Goal: Task Accomplishment & Management: Manage account settings

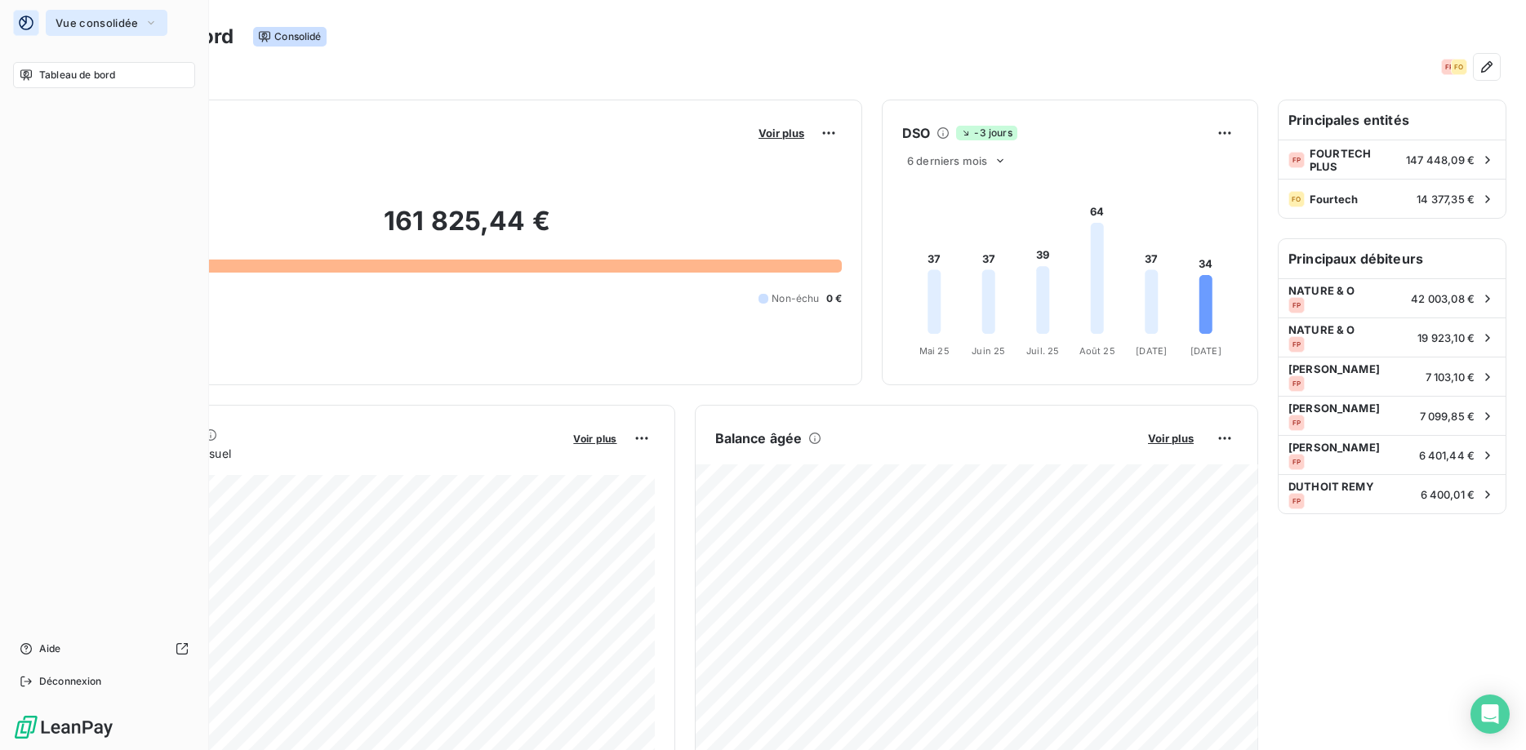
click at [101, 21] on span "Vue consolidée" at bounding box center [97, 22] width 82 height 13
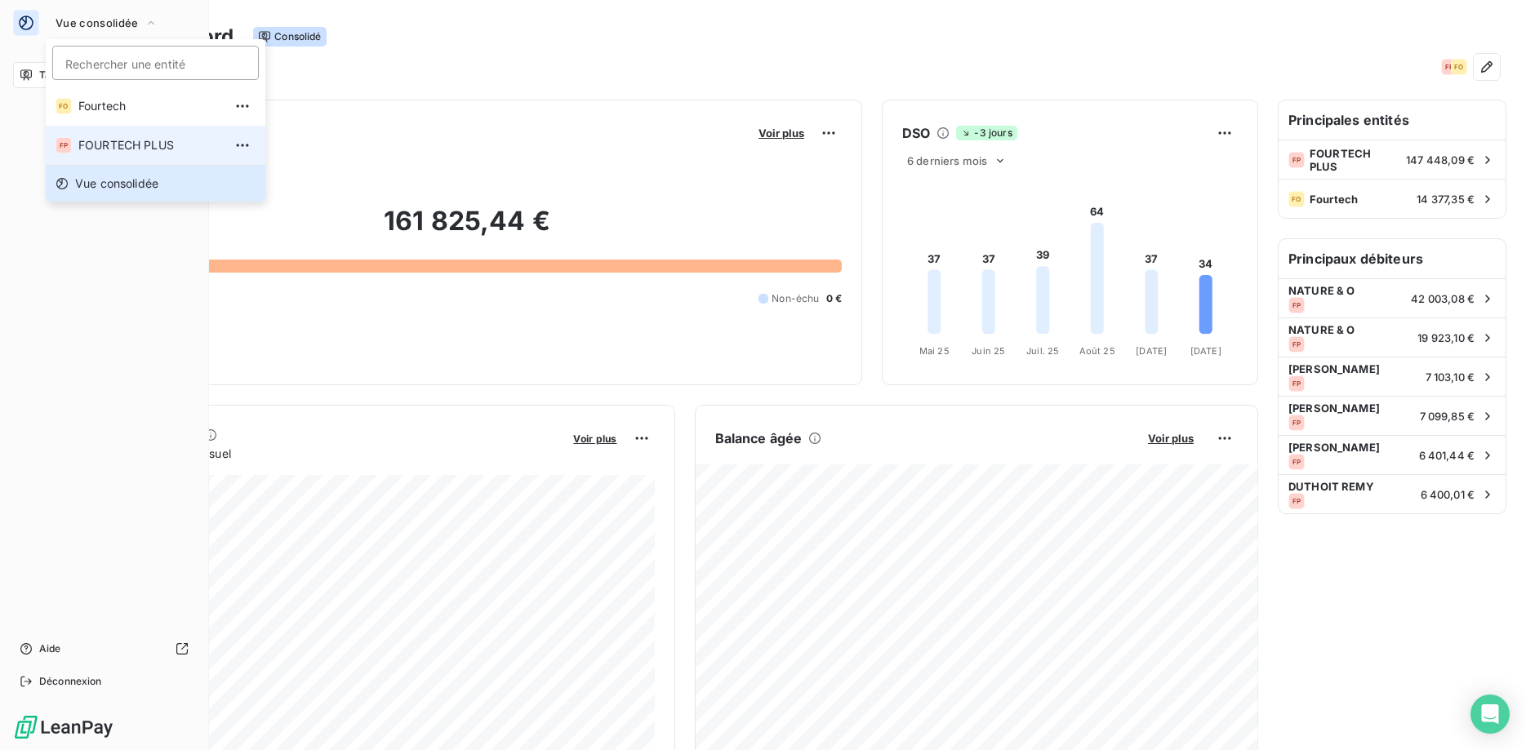
click at [112, 140] on span "FOURTECH PLUS" at bounding box center [150, 145] width 145 height 16
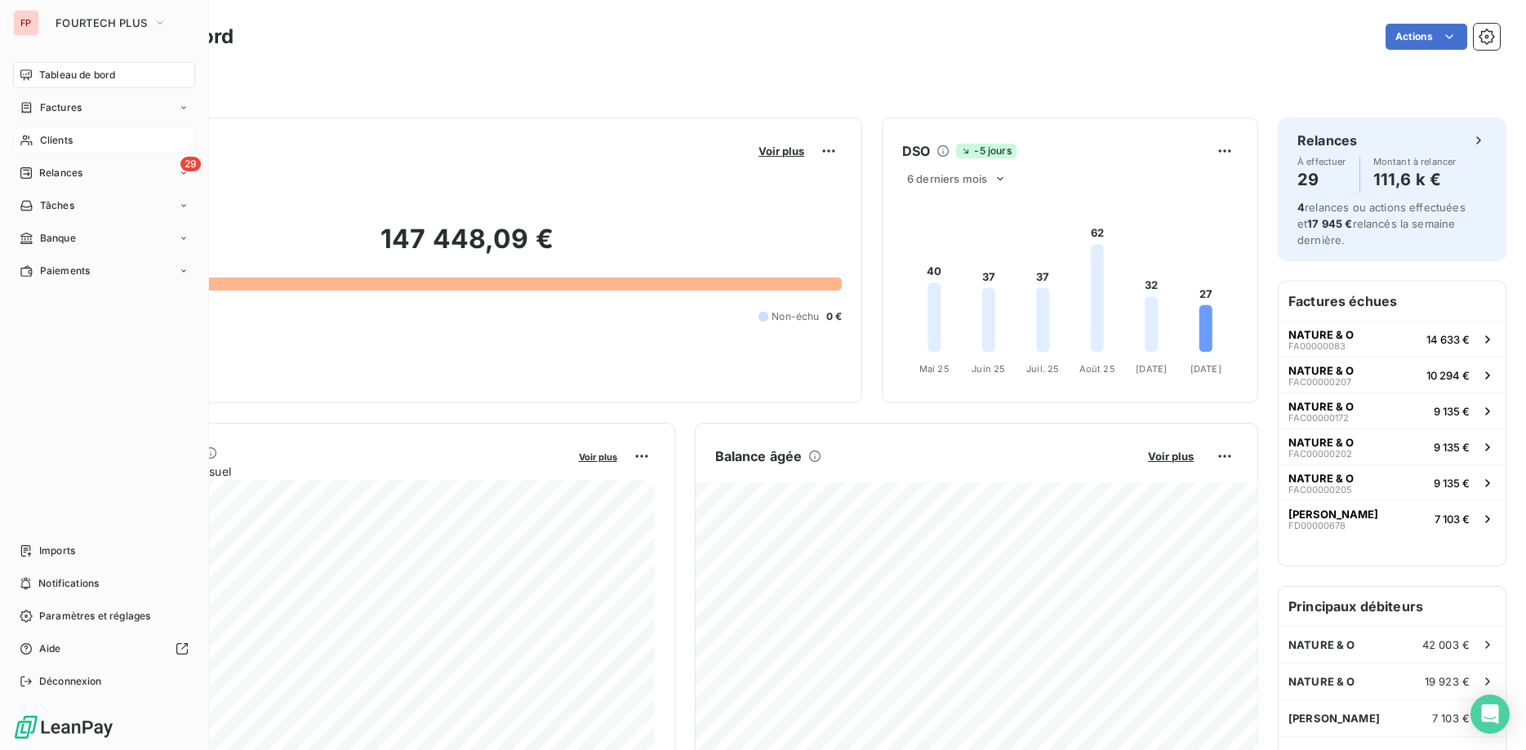
click at [59, 140] on span "Clients" at bounding box center [56, 140] width 33 height 15
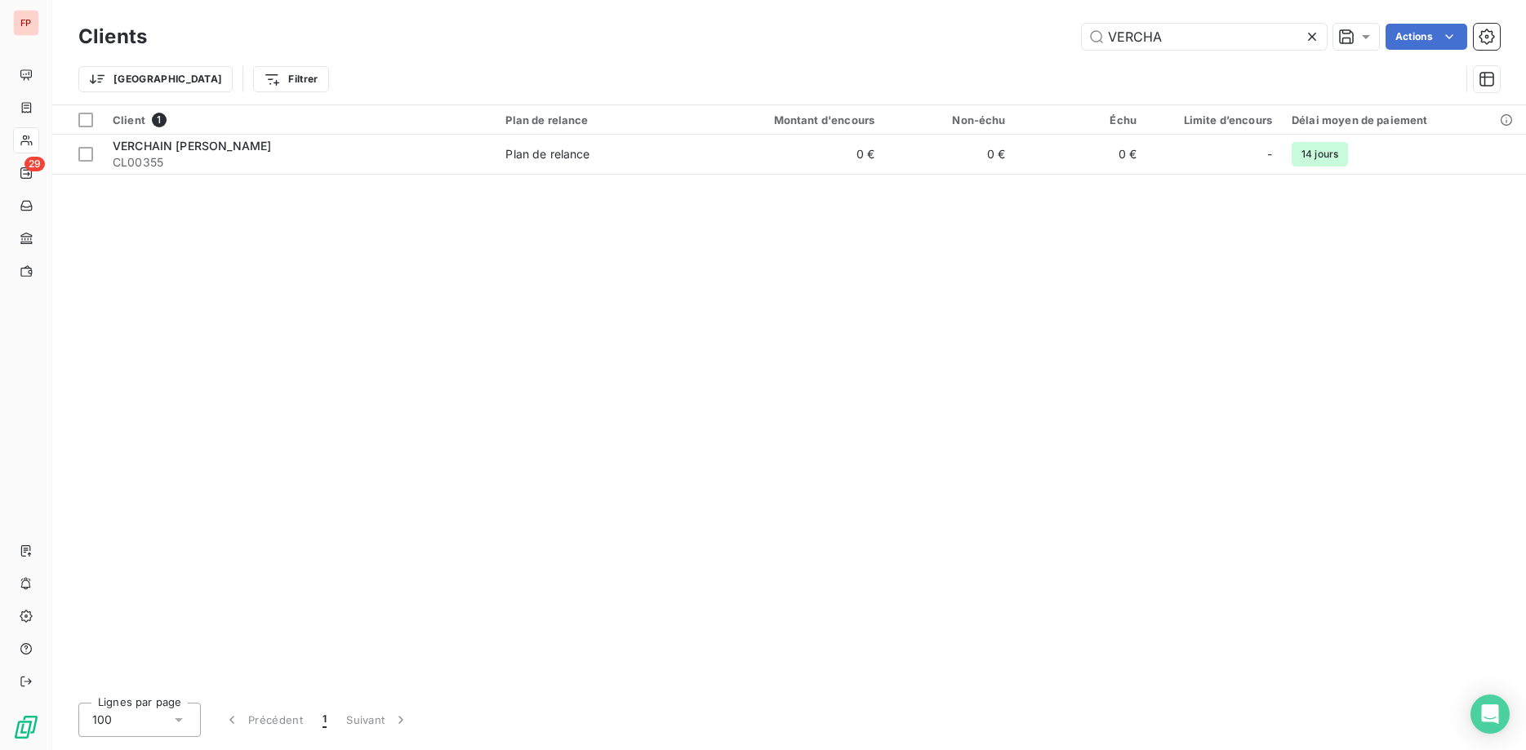
drag, startPoint x: 1186, startPoint y: 29, endPoint x: 1027, endPoint y: 30, distance: 159.2
click at [1082, 30] on input "VERCHA" at bounding box center [1204, 37] width 245 height 26
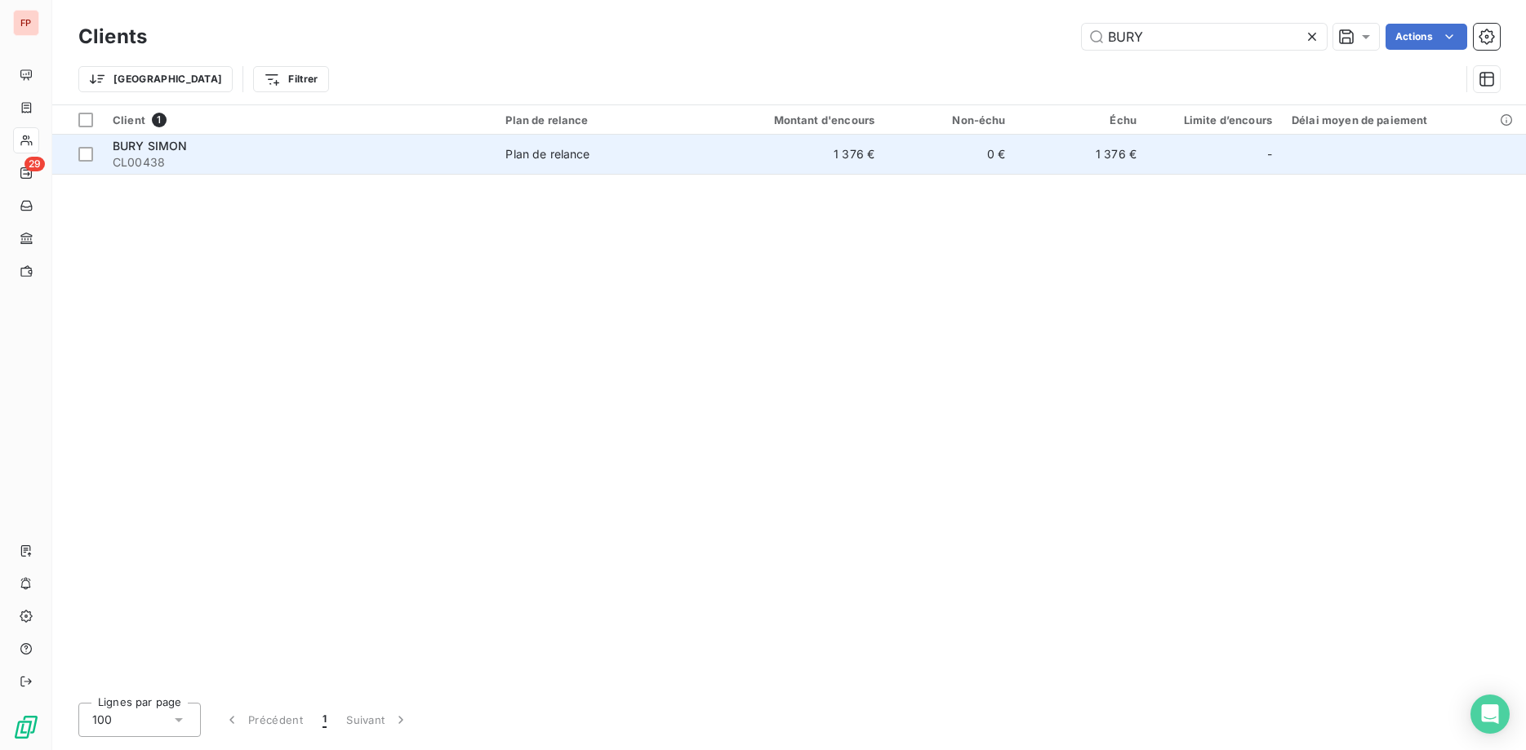
type input "BURY"
click at [459, 156] on span "CL00438" at bounding box center [299, 162] width 373 height 16
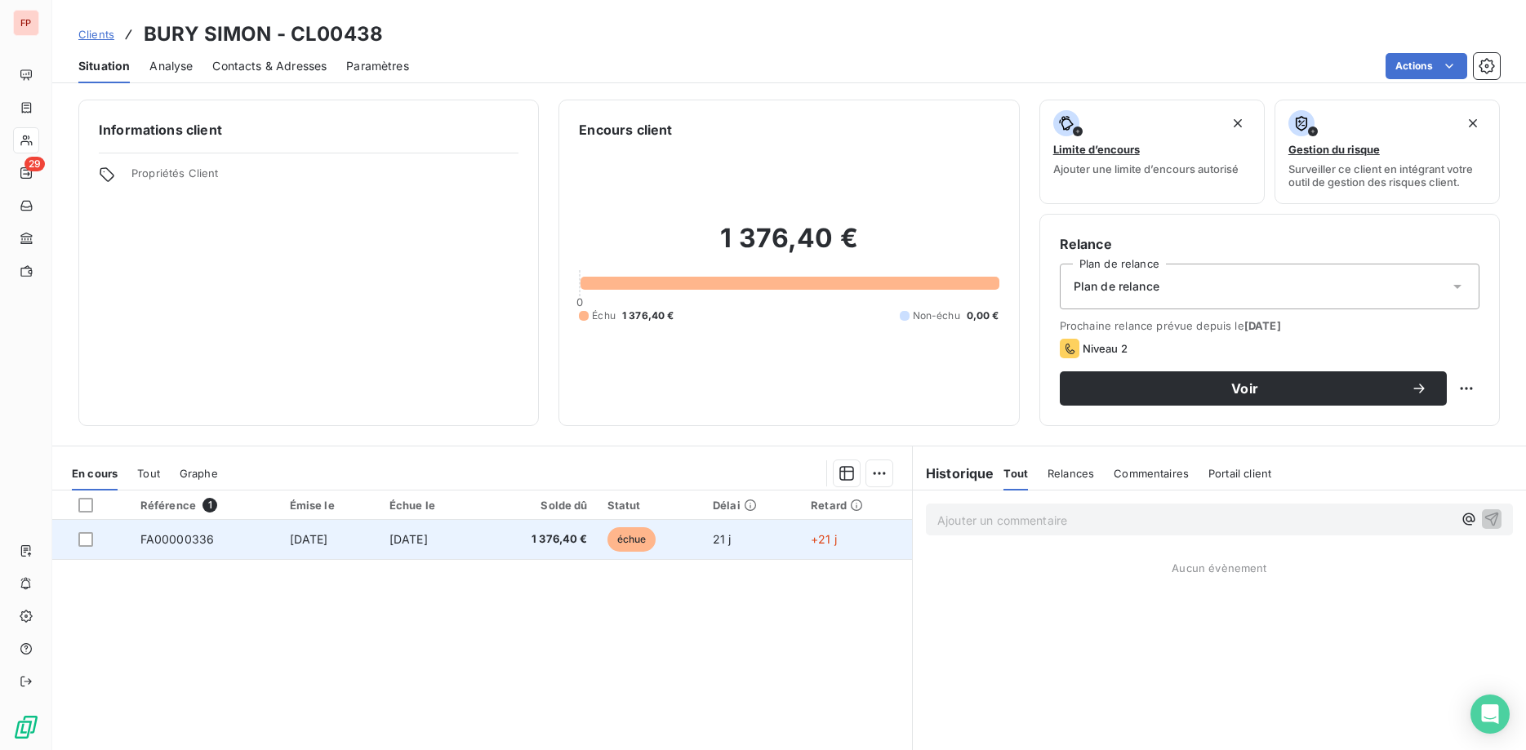
click at [481, 541] on td "[DATE]" at bounding box center [430, 539] width 101 height 39
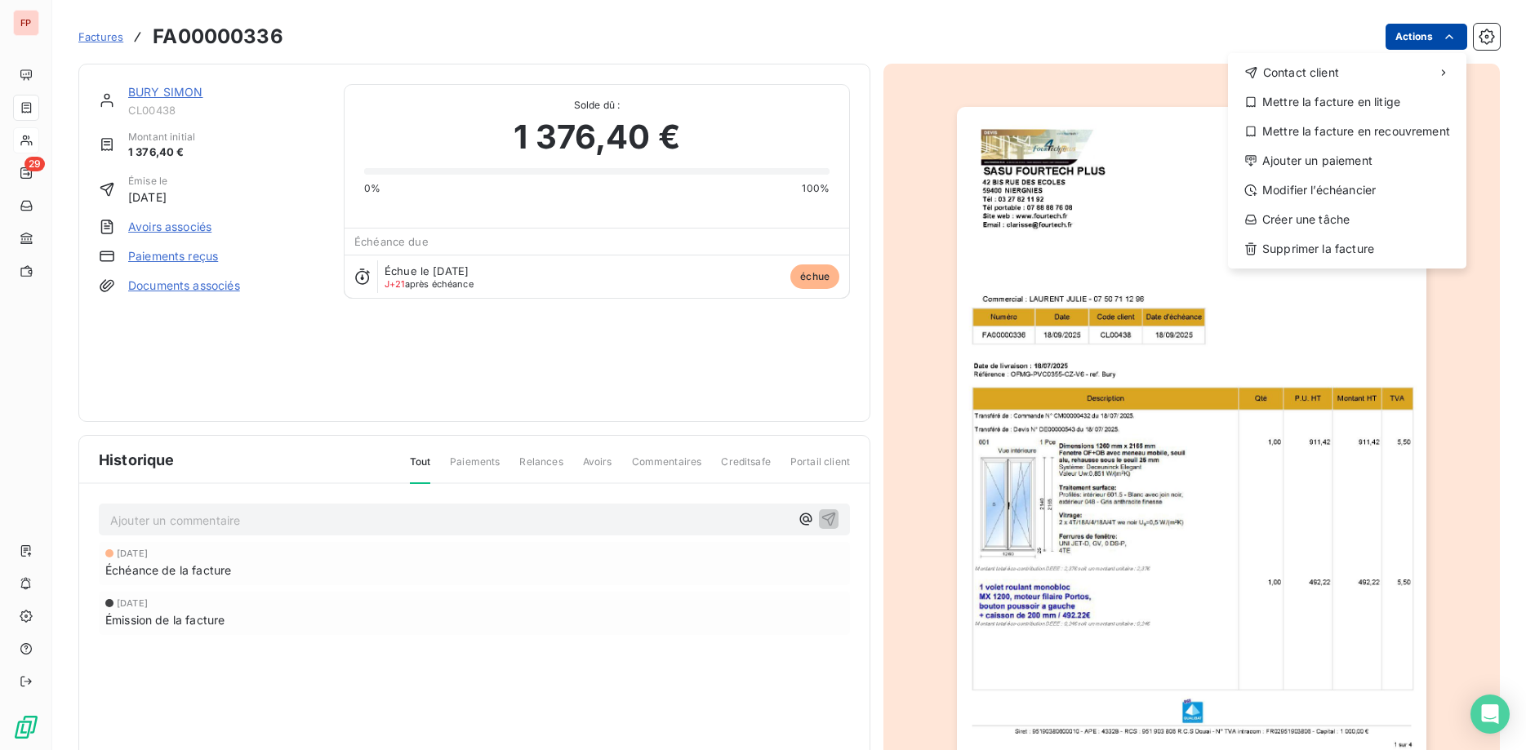
click at [1431, 43] on html "FP 29 Factures FA00000336 Actions Contact client Mettre la facture en litige Me…" at bounding box center [763, 375] width 1526 height 750
click at [1335, 162] on div "Ajouter un paiement" at bounding box center [1347, 161] width 225 height 26
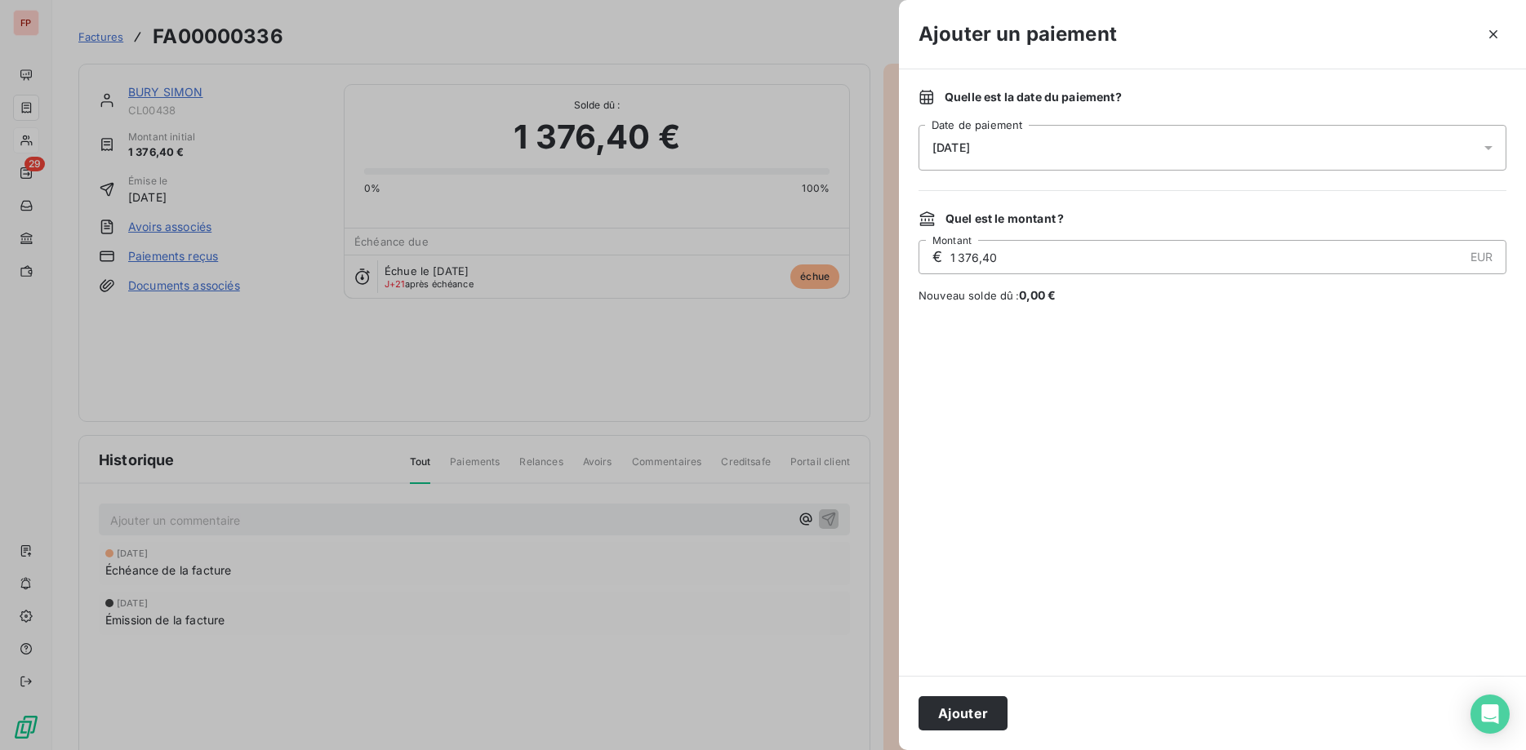
drag, startPoint x: 1024, startPoint y: 263, endPoint x: 861, endPoint y: 262, distance: 163.3
click at [949, 262] on input "1 376,40" at bounding box center [1206, 257] width 514 height 33
type input "1 226,40"
click at [988, 714] on button "Ajouter" at bounding box center [963, 714] width 89 height 34
